Goal: Information Seeking & Learning: Learn about a topic

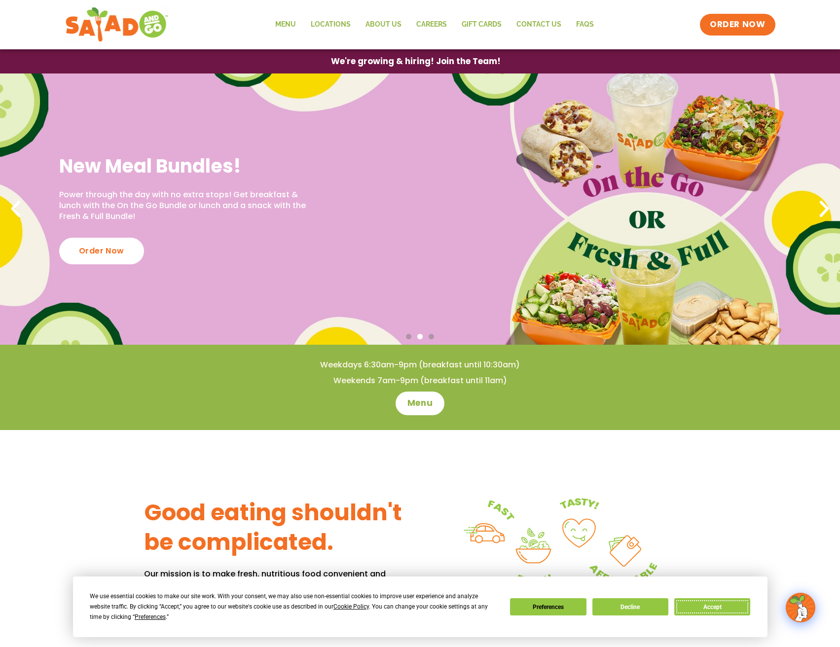
click at [691, 605] on button "Accept" at bounding box center [712, 606] width 76 height 17
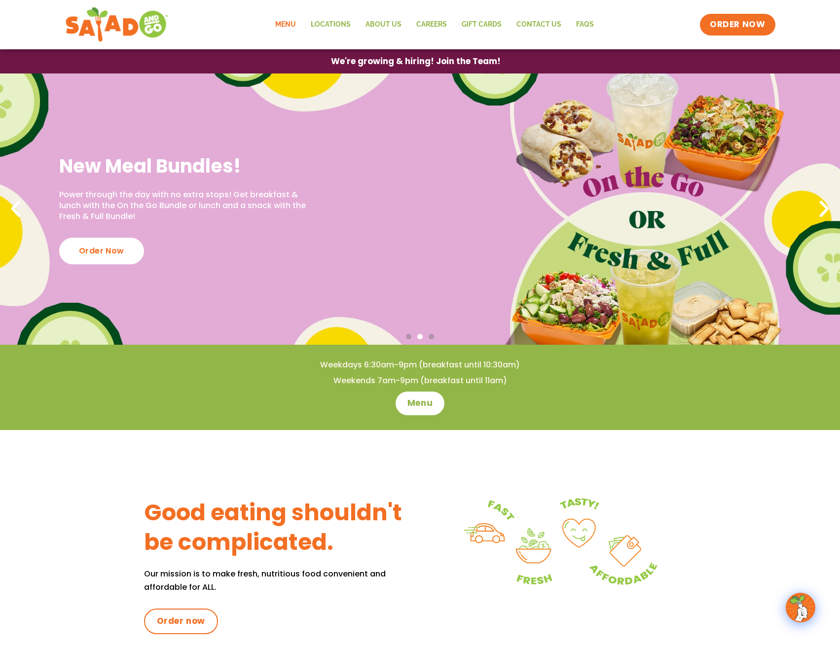
click at [294, 24] on link "Menu" at bounding box center [285, 24] width 35 height 23
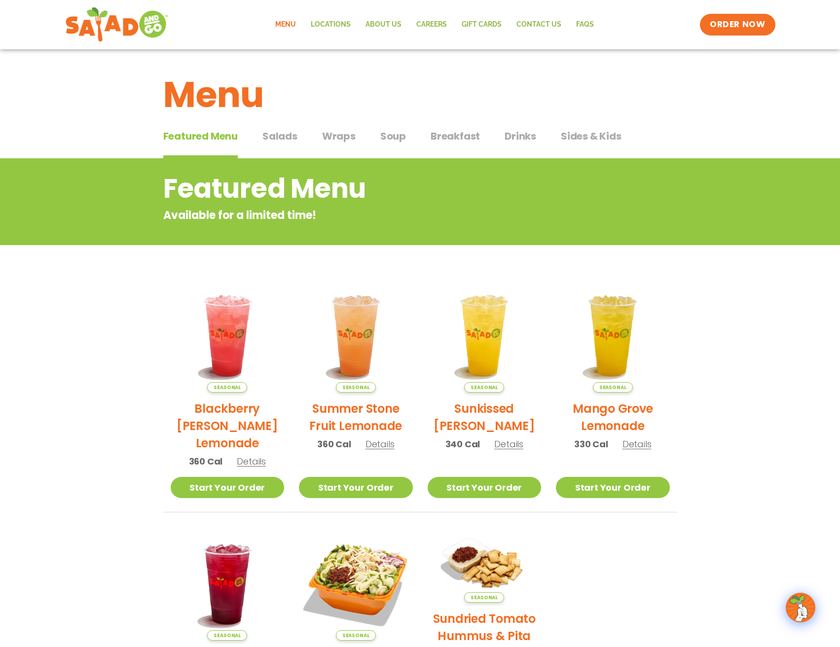
click at [290, 141] on span "Salads" at bounding box center [279, 136] width 35 height 15
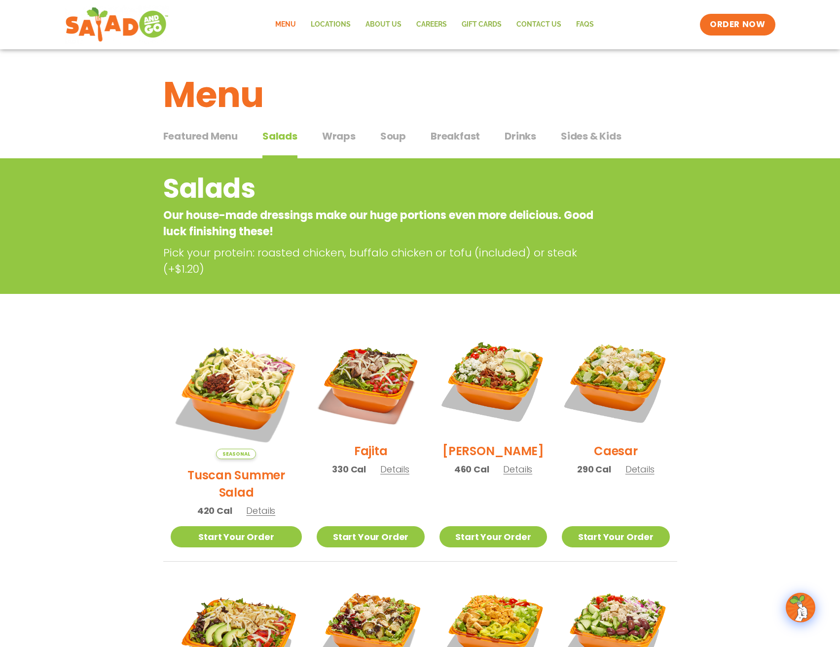
click at [331, 134] on span "Wraps" at bounding box center [339, 136] width 34 height 15
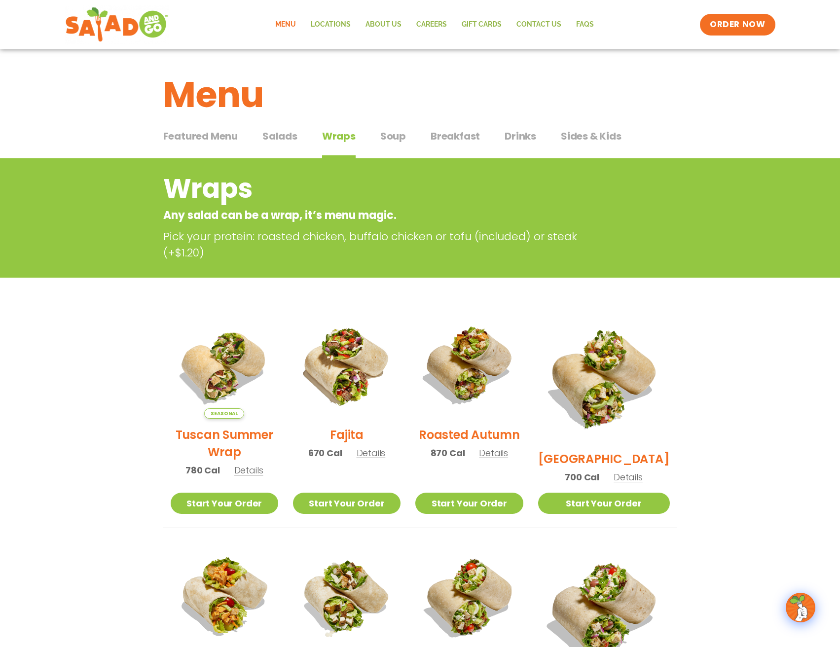
click at [381, 132] on span "Soup" at bounding box center [393, 136] width 26 height 15
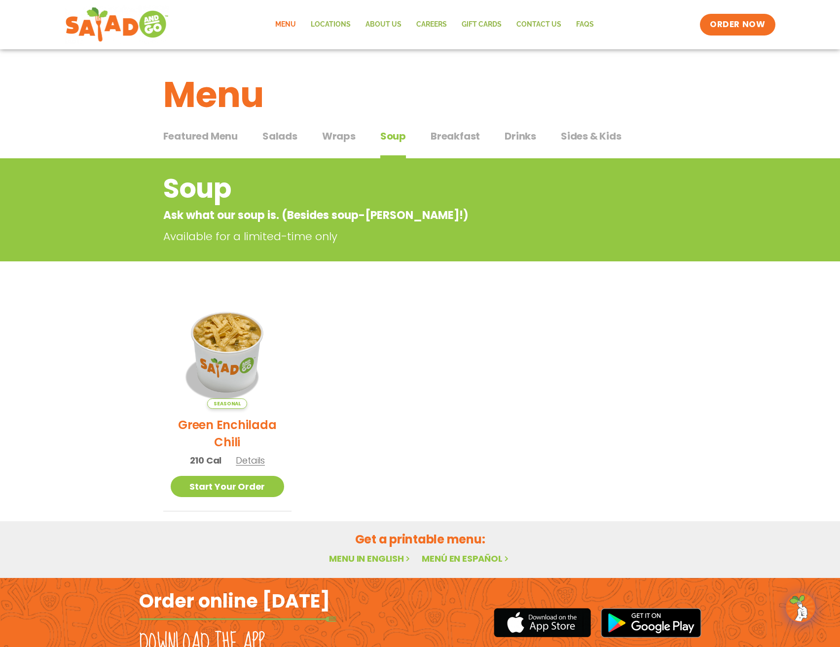
click at [457, 140] on span "Breakfast" at bounding box center [454, 136] width 49 height 15
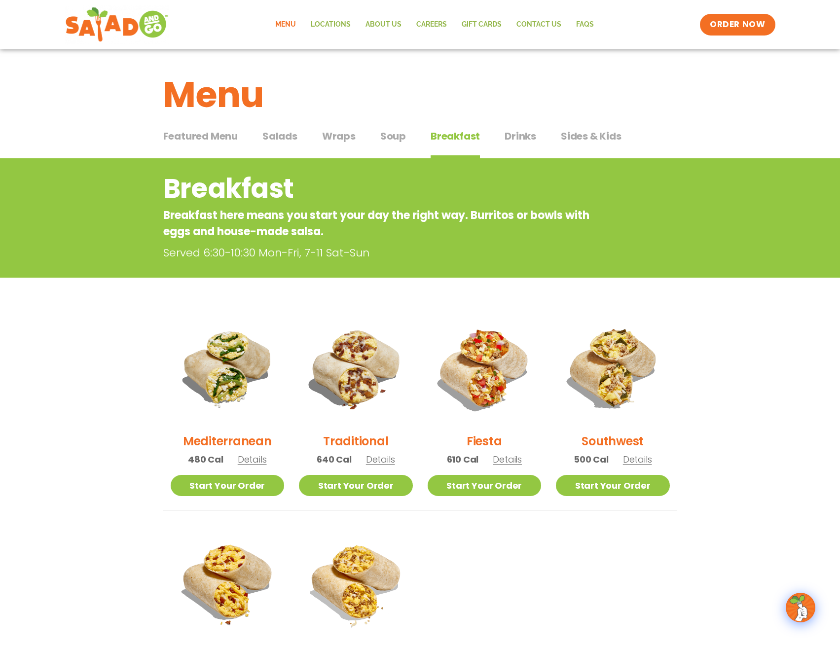
click at [500, 140] on div "Featured Menu Featured Menu Salads Salads Wraps Wraps Soup Soup Breakfast Break…" at bounding box center [420, 142] width 514 height 34
click at [508, 137] on span "Drinks" at bounding box center [520, 136] width 32 height 15
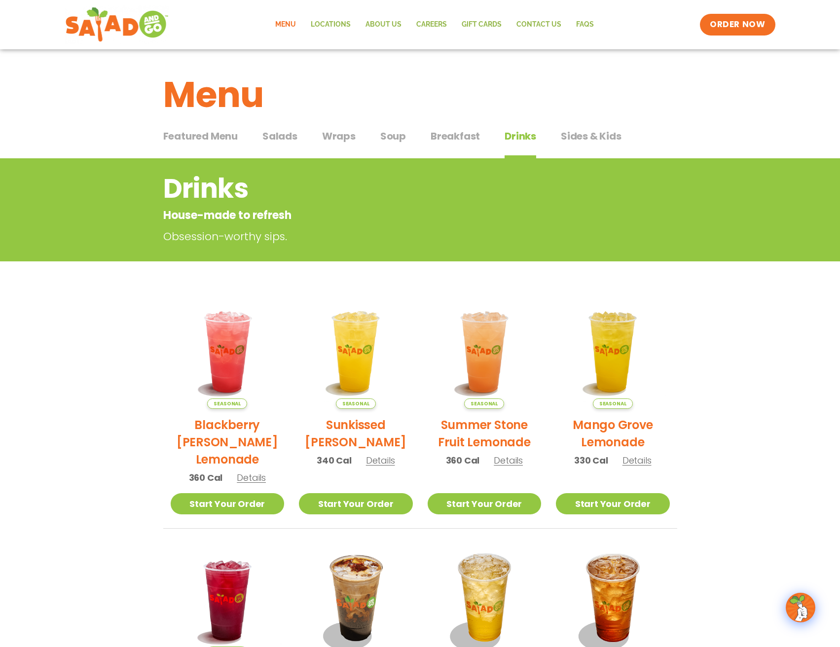
click at [573, 132] on span "Sides & Kids" at bounding box center [591, 136] width 61 height 15
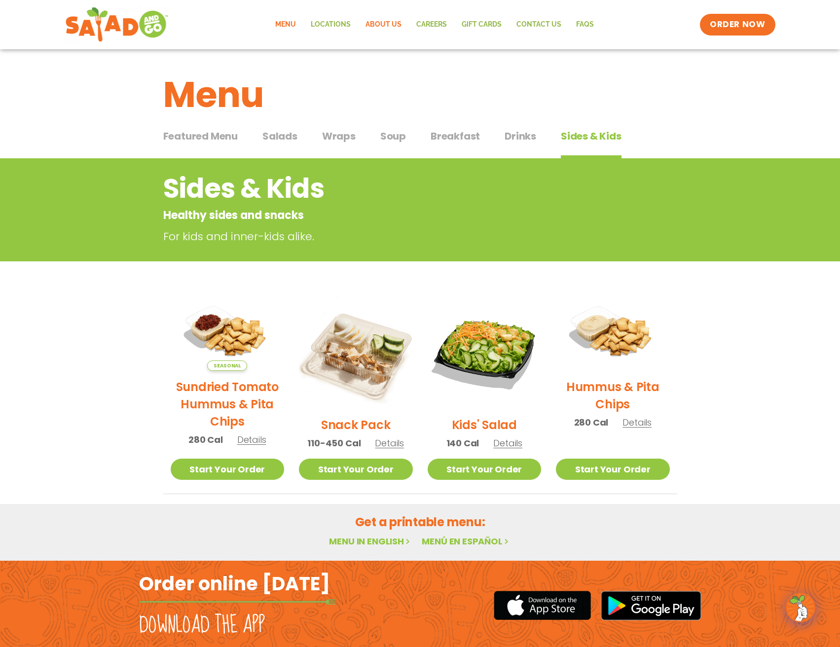
click at [403, 24] on link "About Us" at bounding box center [383, 24] width 51 height 23
